Goal: Task Accomplishment & Management: Use online tool/utility

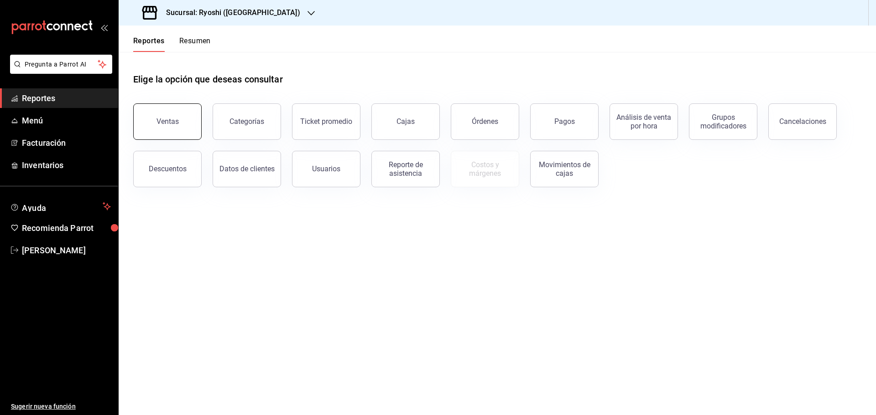
click at [174, 113] on button "Ventas" at bounding box center [167, 122] width 68 height 36
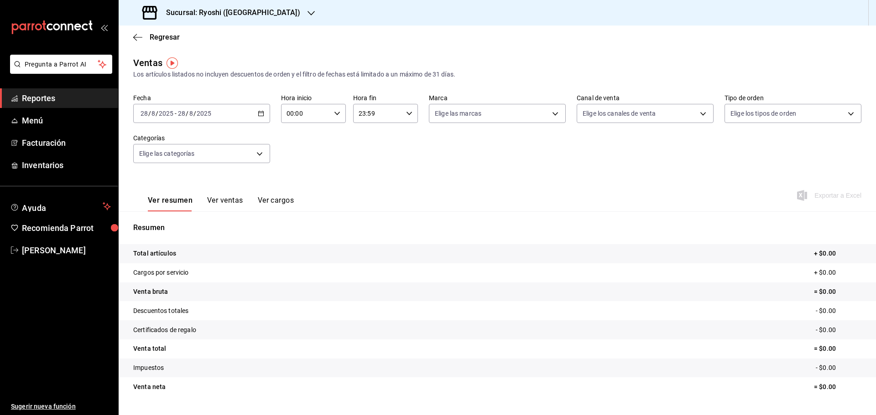
click at [259, 110] on icon "button" at bounding box center [261, 113] width 6 height 6
click at [186, 221] on span "Rango de fechas" at bounding box center [176, 223] width 71 height 10
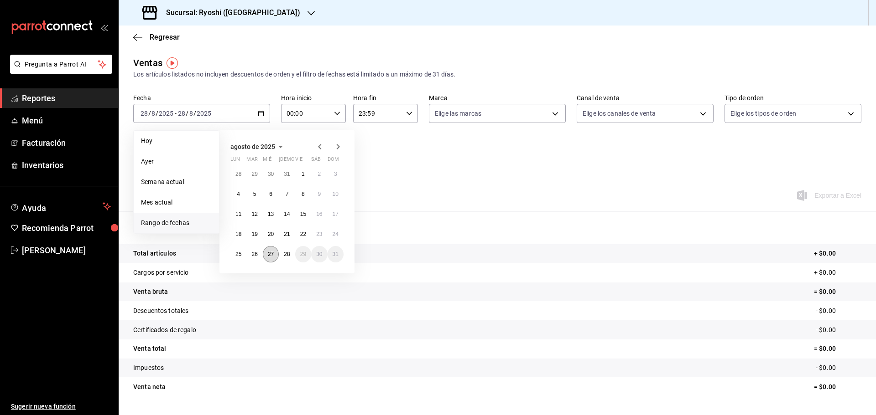
click at [275, 254] on button "27" at bounding box center [271, 254] width 16 height 16
click at [285, 254] on abbr "28" at bounding box center [287, 254] width 6 height 6
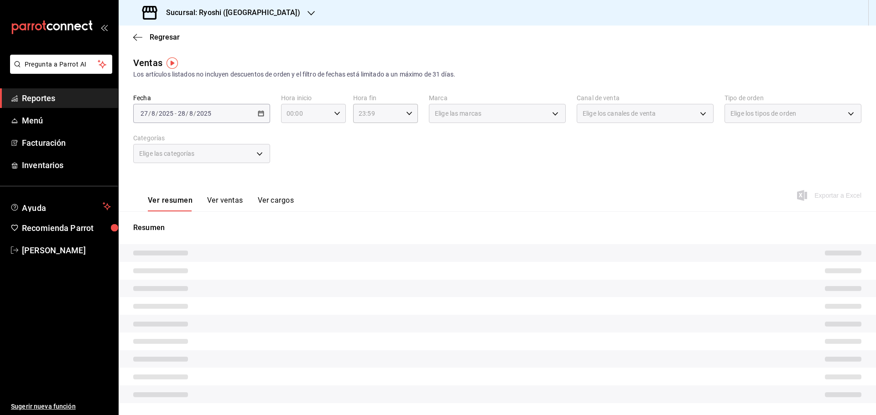
click at [337, 114] on icon "button" at bounding box center [337, 113] width 6 height 6
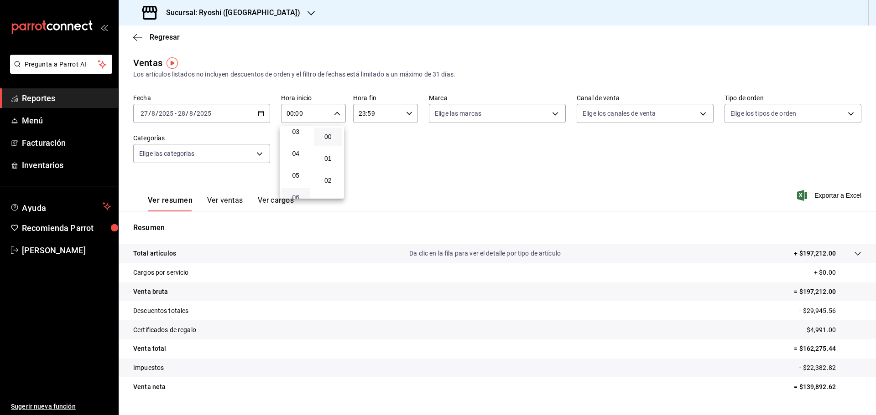
scroll to position [91, 0]
click at [296, 153] on span "05" at bounding box center [296, 154] width 18 height 7
type input "05:00"
click at [407, 110] on div at bounding box center [438, 207] width 876 height 415
click at [406, 110] on icon "button" at bounding box center [409, 113] width 6 height 6
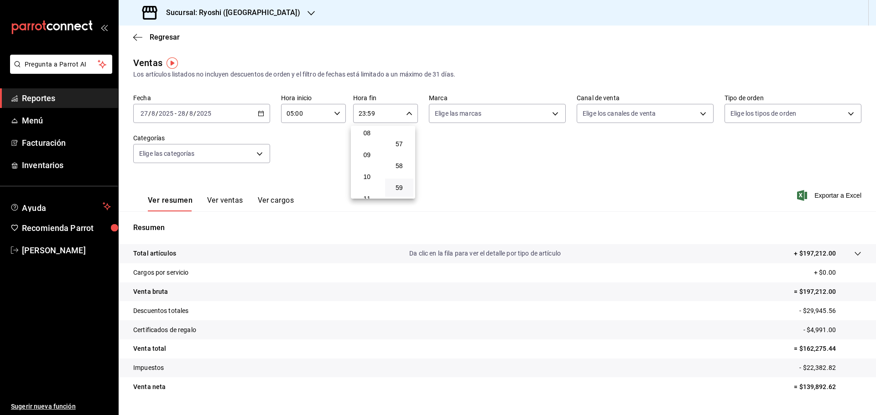
scroll to position [88, 0]
click at [365, 156] on span "05" at bounding box center [367, 158] width 18 height 7
type input "05:59"
click at [826, 195] on div at bounding box center [438, 207] width 876 height 415
click at [826, 195] on span "Exportar a Excel" at bounding box center [829, 195] width 62 height 11
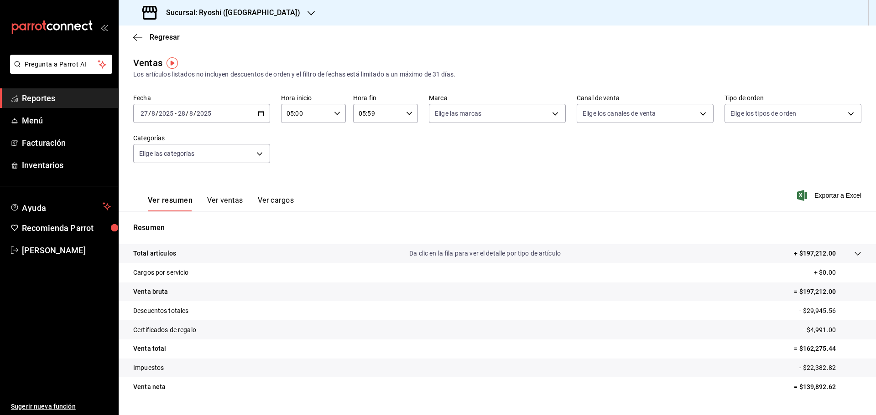
click at [307, 11] on icon "button" at bounding box center [310, 13] width 7 height 7
click at [146, 56] on span "Mochomos ([GEOGRAPHIC_DATA])" at bounding box center [176, 60] width 101 height 10
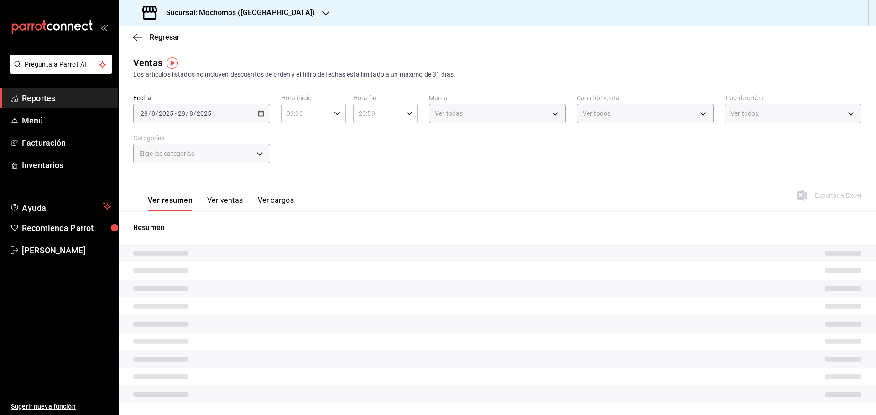
type input "05:00"
type input "05:59"
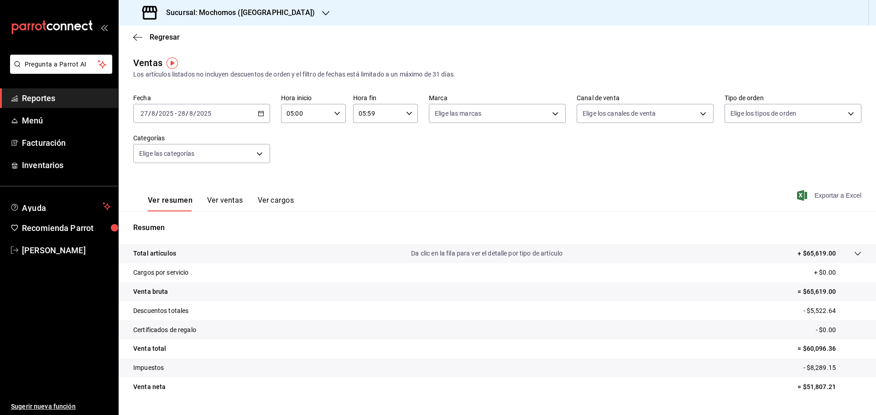
click at [820, 192] on span "Exportar a Excel" at bounding box center [829, 195] width 62 height 11
click at [134, 34] on icon "button" at bounding box center [137, 37] width 9 height 8
